Goal: Transaction & Acquisition: Purchase product/service

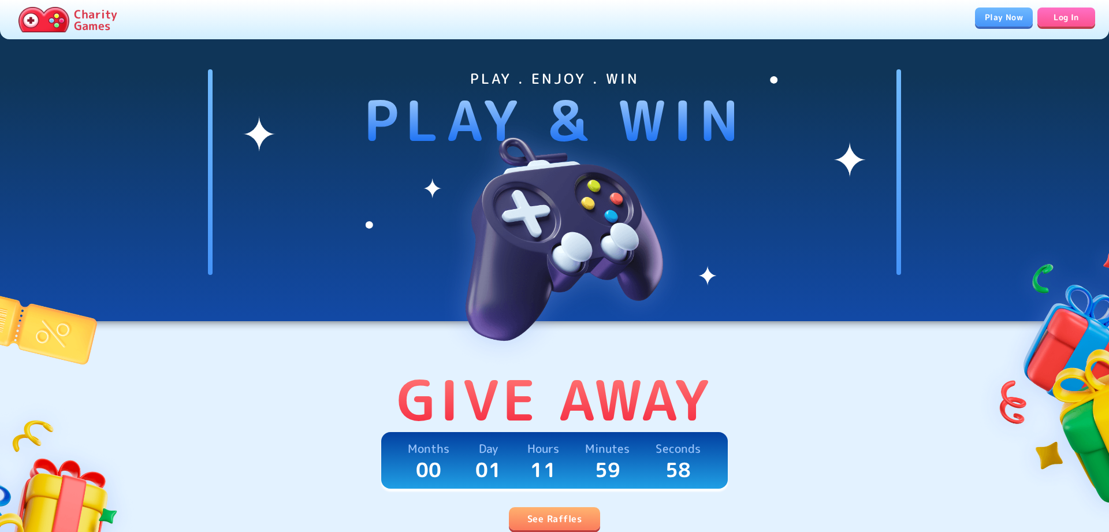
click at [572, 516] on link "See Raffles" at bounding box center [554, 518] width 91 height 23
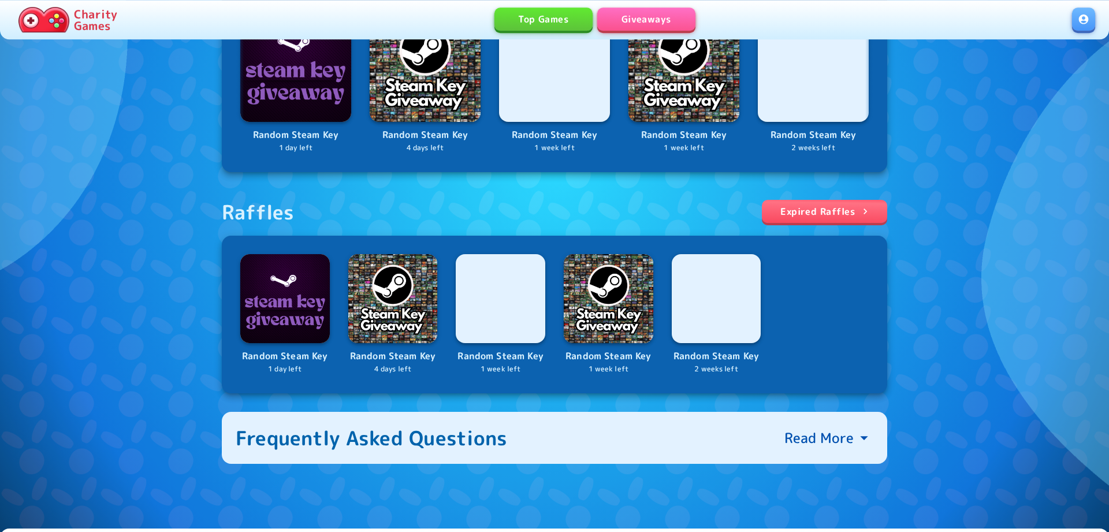
scroll to position [325, 0]
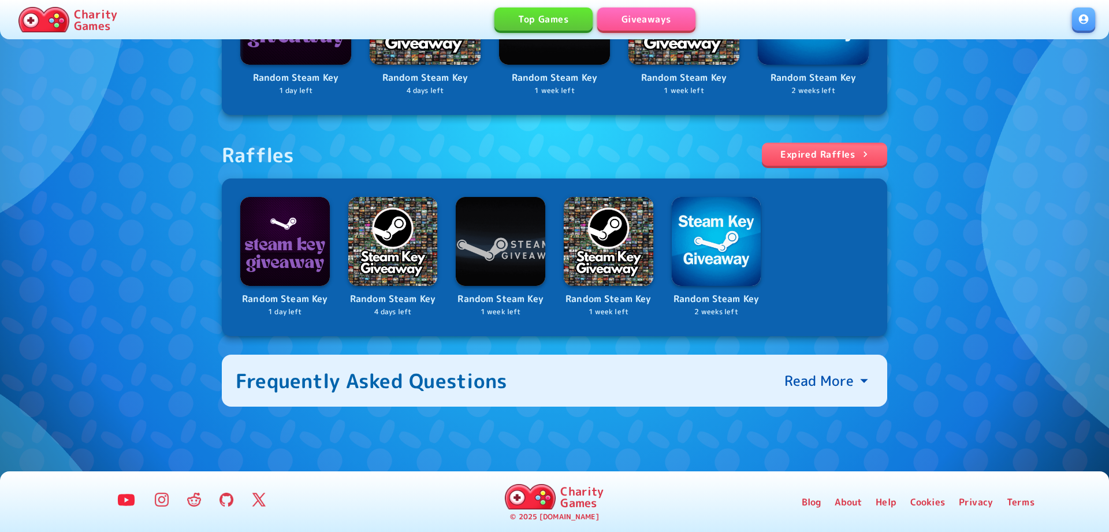
click at [706, 304] on p "Random Steam Key" at bounding box center [717, 299] width 90 height 15
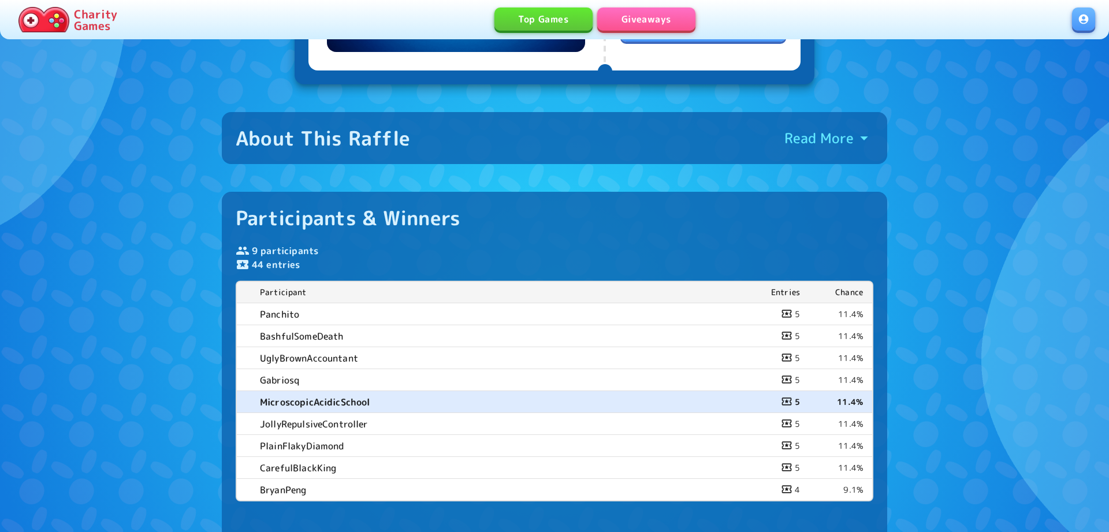
scroll to position [59, 0]
